Goal: Task Accomplishment & Management: Use online tool/utility

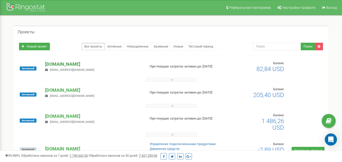
click at [75, 65] on p "[DOMAIN_NAME]" at bounding box center [93, 64] width 96 height 7
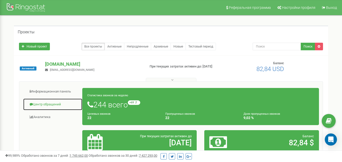
click at [58, 105] on link "Центр обращений" at bounding box center [52, 104] width 59 height 12
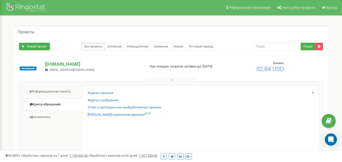
click at [108, 91] on div "Журнал звонков Журнал сообщений Отчет о пропущенных необработанных звонках Звон…" at bounding box center [200, 123] width 237 height 77
click at [102, 94] on link "Журнал звонков" at bounding box center [101, 93] width 26 height 5
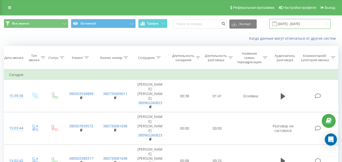
click at [294, 25] on input "[DATE] - [DATE]" at bounding box center [299, 24] width 61 height 10
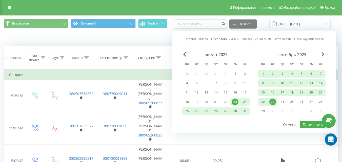
click at [291, 94] on div "18" at bounding box center [291, 92] width 7 height 7
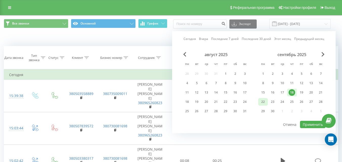
click at [266, 101] on div "22" at bounding box center [263, 102] width 10 height 8
click at [310, 124] on button "Применить" at bounding box center [313, 124] width 26 height 7
type input "[DATE] - [DATE]"
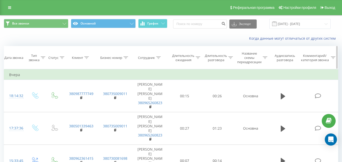
click at [157, 58] on icon at bounding box center [158, 57] width 5 height 3
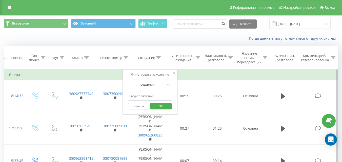
click at [151, 94] on input "text" at bounding box center [150, 96] width 45 height 9
click at [158, 109] on span "OK" at bounding box center [161, 106] width 14 height 8
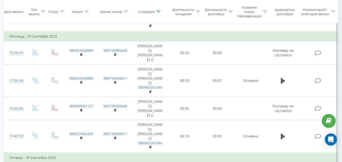
scroll to position [329, 0]
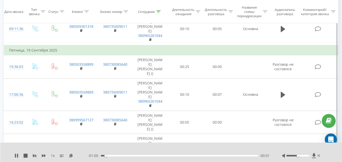
scroll to position [308, 0]
click at [71, 156] on icon at bounding box center [71, 156] width 4 height 4
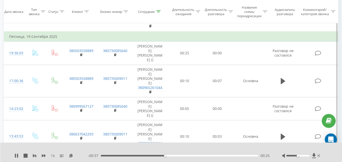
scroll to position [333, 0]
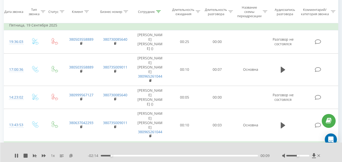
click at [72, 155] on icon at bounding box center [71, 156] width 4 height 4
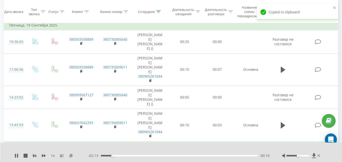
click at [72, 155] on icon at bounding box center [71, 156] width 4 height 4
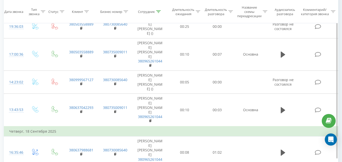
scroll to position [364, 0]
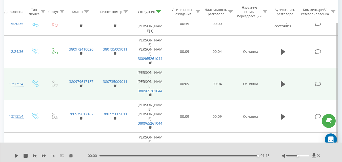
scroll to position [86, 0]
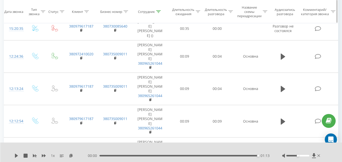
click at [159, 12] on icon at bounding box center [158, 11] width 5 height 3
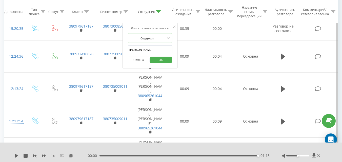
click at [146, 51] on input "[PERSON_NAME]" at bounding box center [150, 50] width 45 height 9
type input "Г"
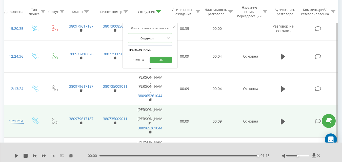
type input "Анастасія"
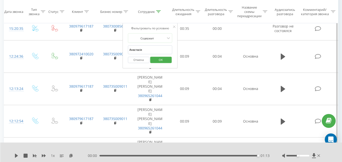
click at [158, 61] on span "OK" at bounding box center [161, 60] width 14 height 8
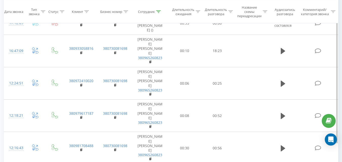
scroll to position [274, 0]
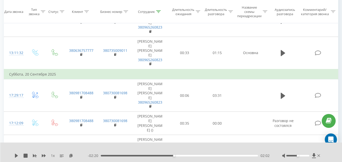
scroll to position [173, 0]
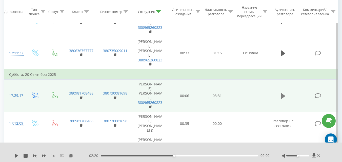
click at [285, 93] on icon at bounding box center [283, 96] width 5 height 7
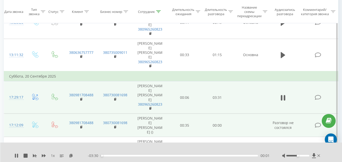
scroll to position [147, 0]
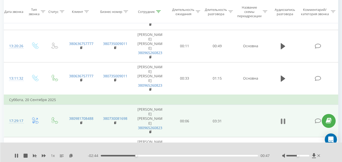
click at [285, 118] on button at bounding box center [283, 122] width 8 height 8
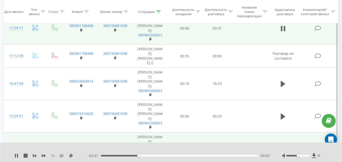
scroll to position [248, 0]
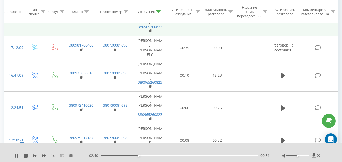
click at [226, 155] on div "02:03" at bounding box center [179, 156] width 157 height 2
click at [176, 155] on div "02:03" at bounding box center [175, 156] width 2 height 2
click at [236, 156] on div "00:00" at bounding box center [179, 156] width 157 height 2
click at [246, 157] on div "- 00:36 03:46 03:46" at bounding box center [179, 155] width 182 height 5
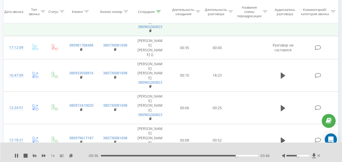
click at [245, 156] on div "03:46" at bounding box center [179, 156] width 157 height 2
click at [253, 156] on div "04:02" at bounding box center [179, 156] width 157 height 2
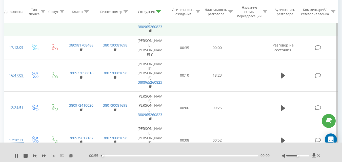
click at [118, 157] on div "- 00:55 00:00 00:00" at bounding box center [179, 155] width 182 height 5
click at [124, 155] on div "00:01" at bounding box center [179, 156] width 157 height 2
click at [145, 155] on div "00:09" at bounding box center [179, 156] width 157 height 2
click at [174, 156] on div "00:26" at bounding box center [179, 156] width 157 height 2
click at [207, 156] on div "00:26" at bounding box center [179, 156] width 157 height 2
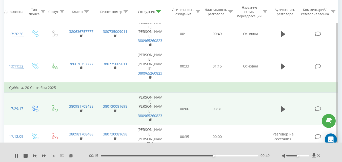
scroll to position [147, 0]
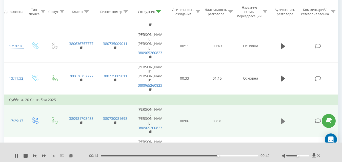
click at [281, 118] on icon at bounding box center [283, 121] width 5 height 6
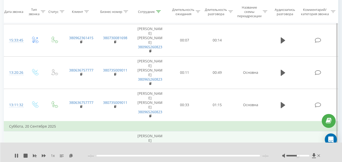
scroll to position [97, 0]
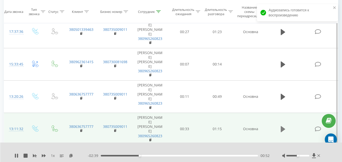
click at [283, 126] on icon at bounding box center [283, 129] width 5 height 6
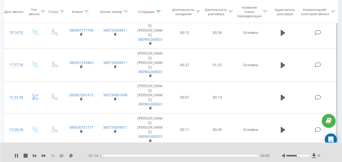
scroll to position [71, 0]
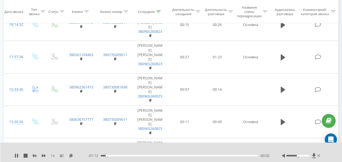
click at [155, 157] on div "- 01:12 00:02 00:02" at bounding box center [179, 155] width 182 height 5
click at [152, 156] on div "00:03" at bounding box center [179, 156] width 157 height 2
click at [109, 156] on div "00:03" at bounding box center [108, 156] width 2 height 2
click at [183, 156] on div "00:27" at bounding box center [179, 156] width 157 height 2
click at [205, 155] on div "00:41" at bounding box center [179, 156] width 157 height 2
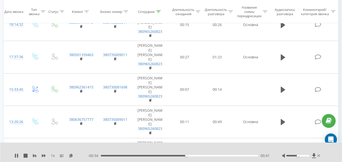
click at [187, 155] on div "00:41" at bounding box center [186, 156] width 2 height 2
click at [73, 155] on icon at bounding box center [71, 156] width 4 height 4
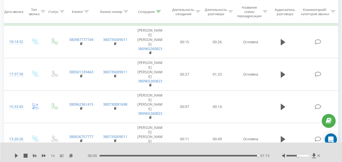
scroll to position [46, 0]
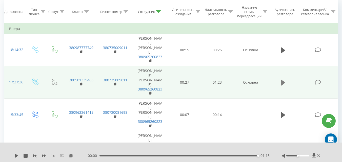
click at [281, 80] on icon at bounding box center [283, 83] width 5 height 6
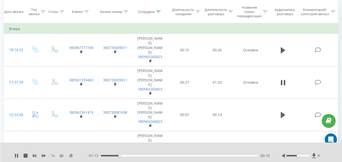
click at [71, 154] on icon at bounding box center [71, 156] width 4 height 4
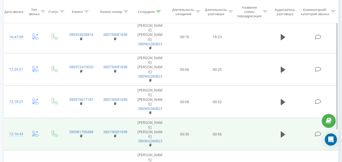
scroll to position [293, 0]
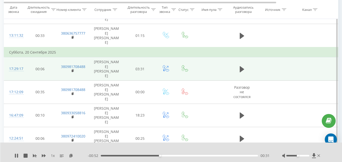
scroll to position [152, 0]
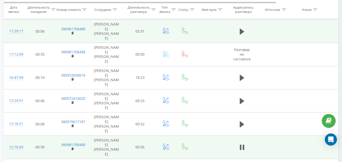
scroll to position [182, 0]
